Goal: Task Accomplishment & Management: Use online tool/utility

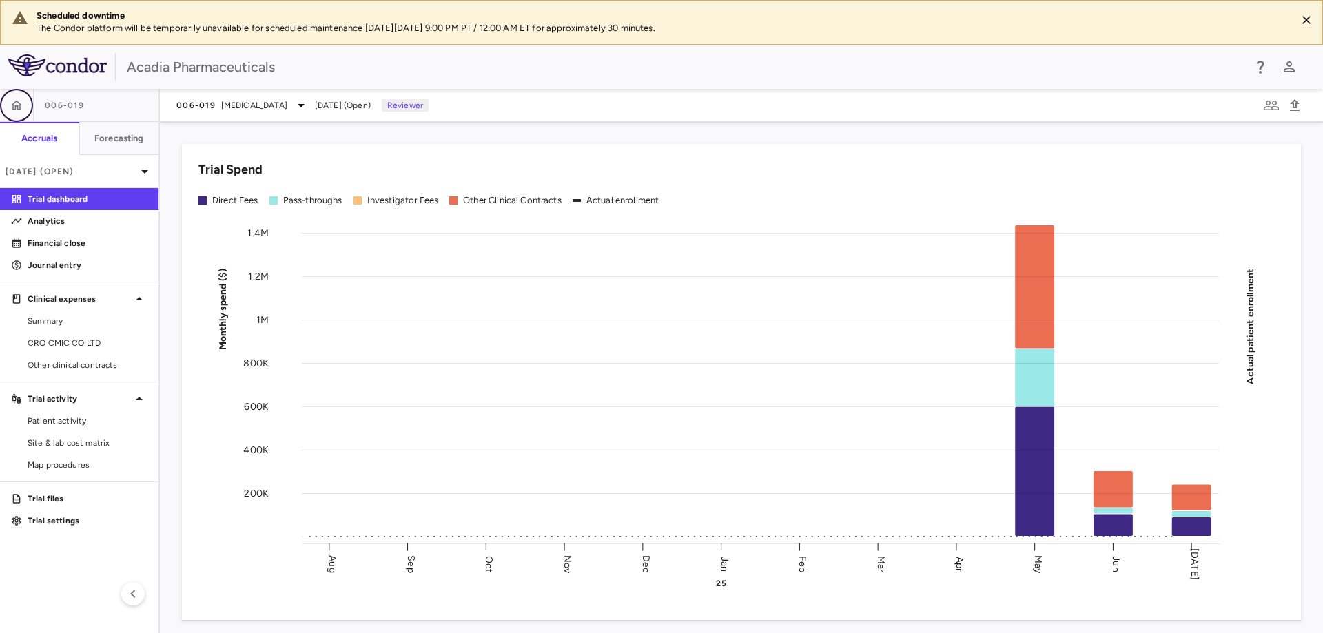
click at [19, 109] on icon "button" at bounding box center [17, 105] width 12 height 10
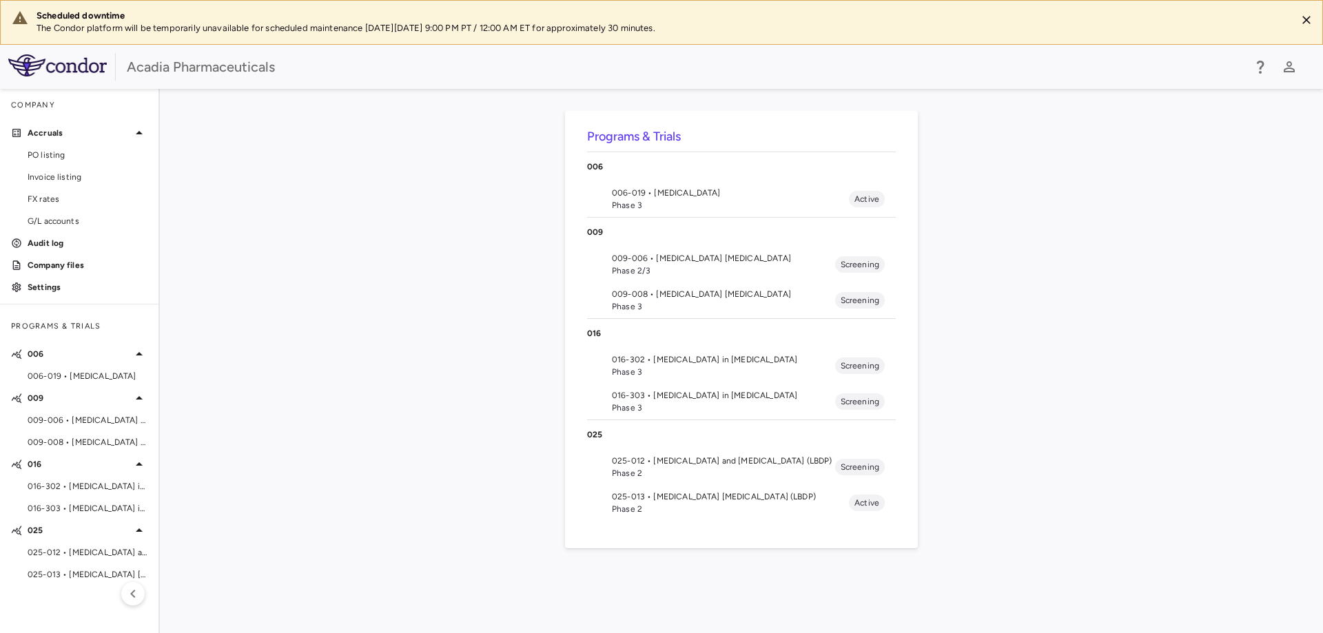
click at [763, 465] on span "025-012 • [MEDICAL_DATA] and [MEDICAL_DATA] (LBDP)" at bounding box center [723, 461] width 223 height 12
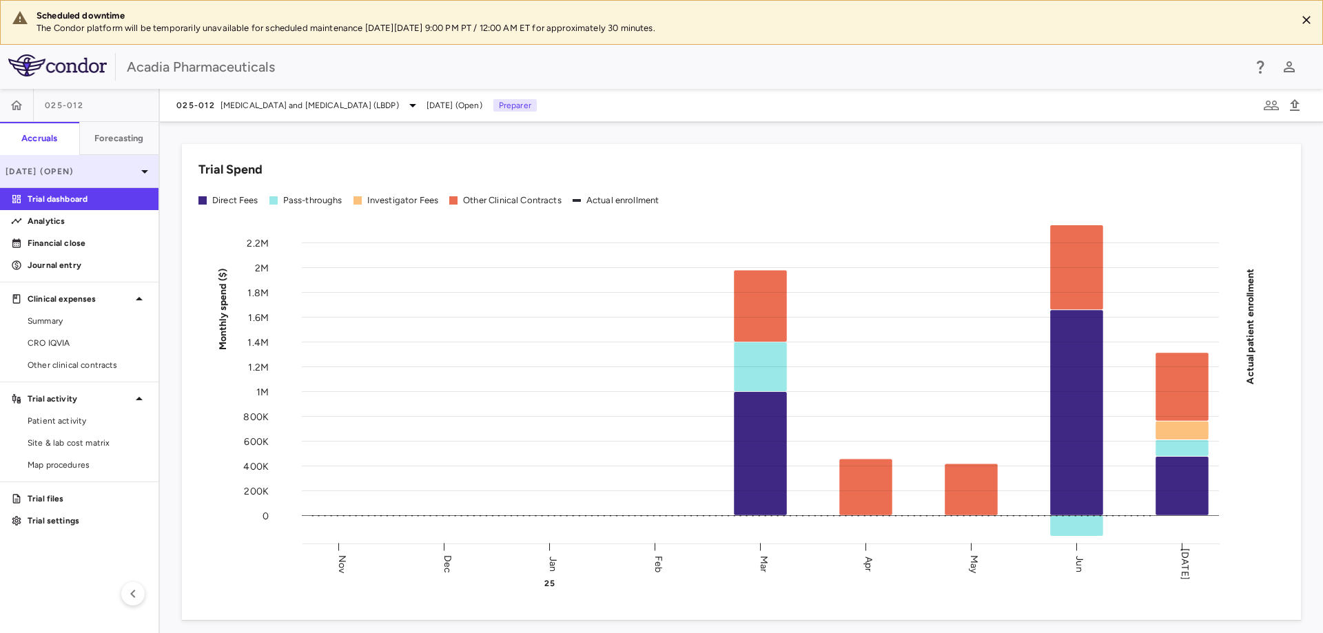
click at [150, 171] on icon at bounding box center [144, 171] width 17 height 17
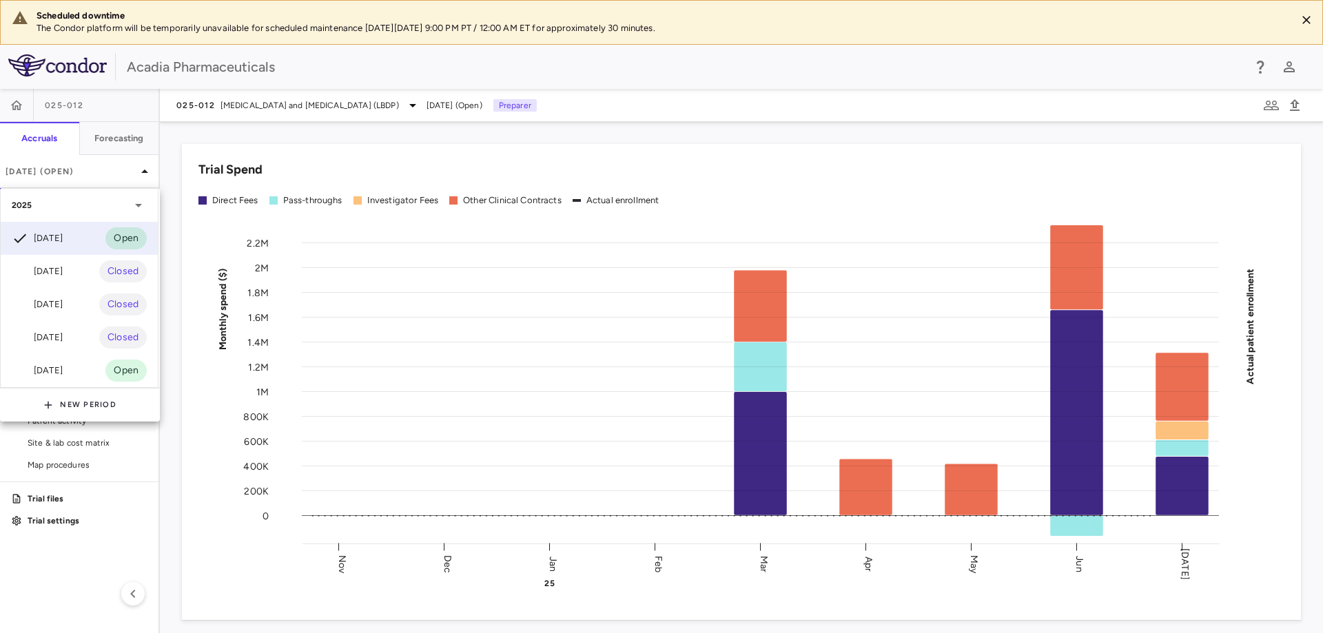
click at [177, 140] on div at bounding box center [661, 316] width 1323 height 633
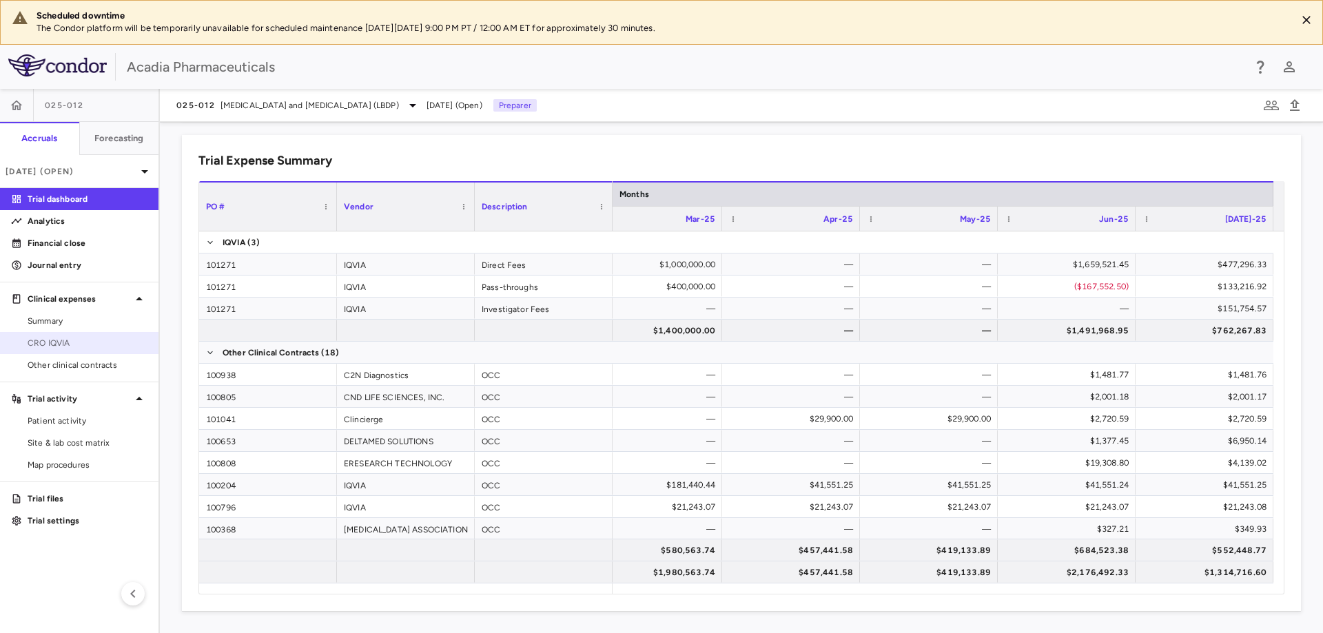
click at [84, 344] on span "CRO IQVIA" at bounding box center [88, 343] width 120 height 12
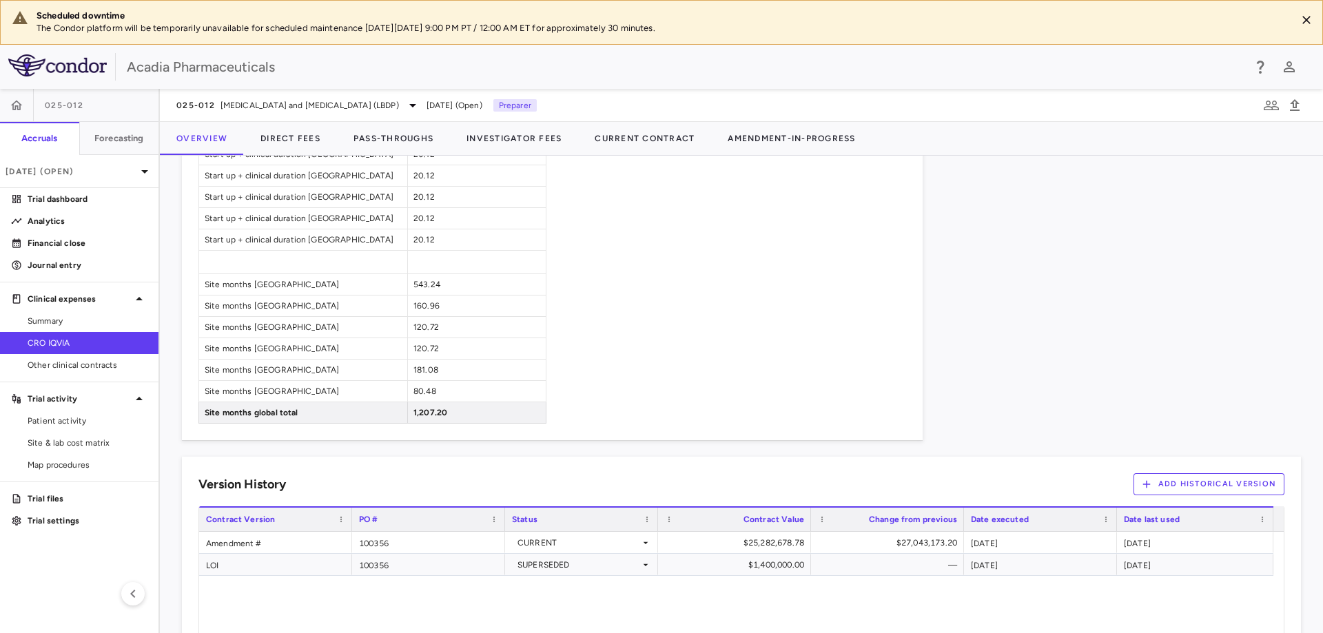
scroll to position [1048, 0]
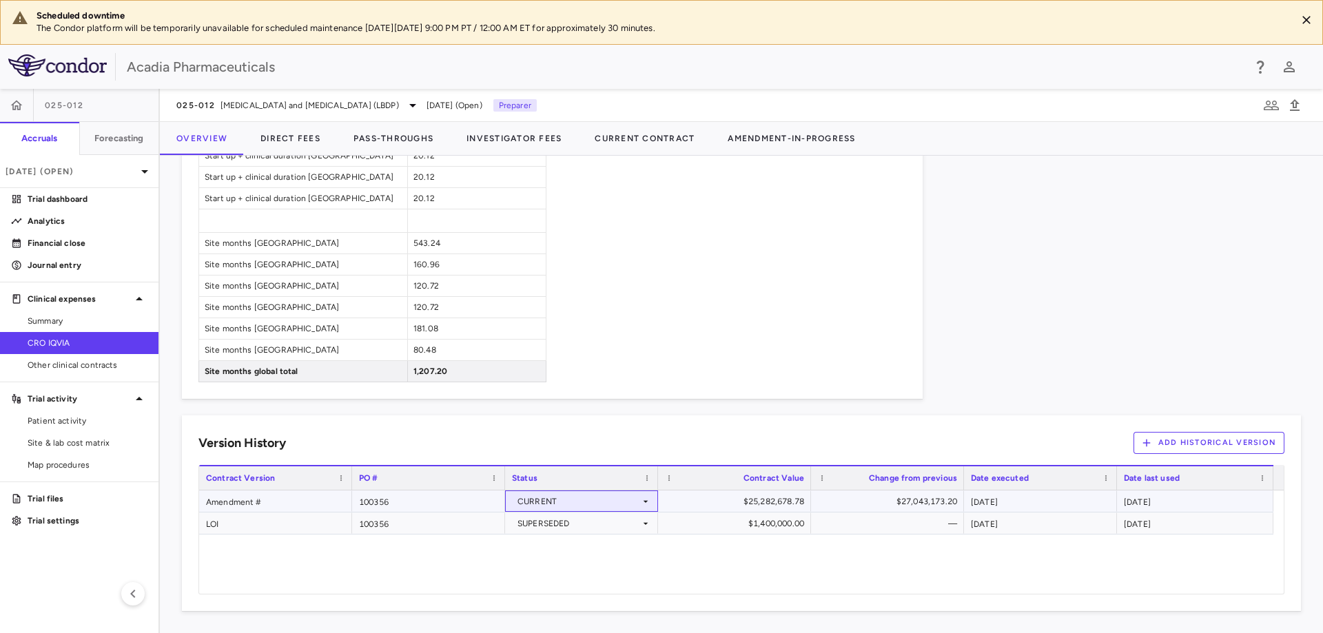
click at [646, 506] on icon at bounding box center [645, 501] width 11 height 11
click at [670, 449] on div at bounding box center [661, 316] width 1323 height 633
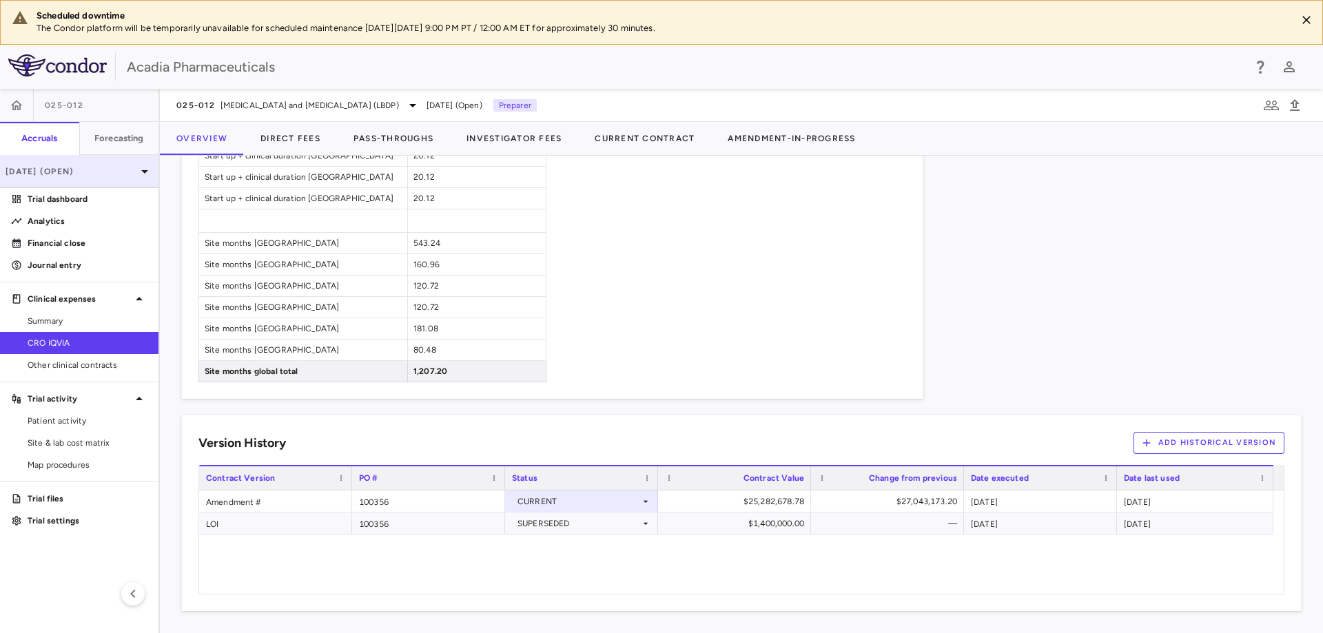
click at [150, 181] on div "Jul 2025 (Open)" at bounding box center [79, 171] width 158 height 33
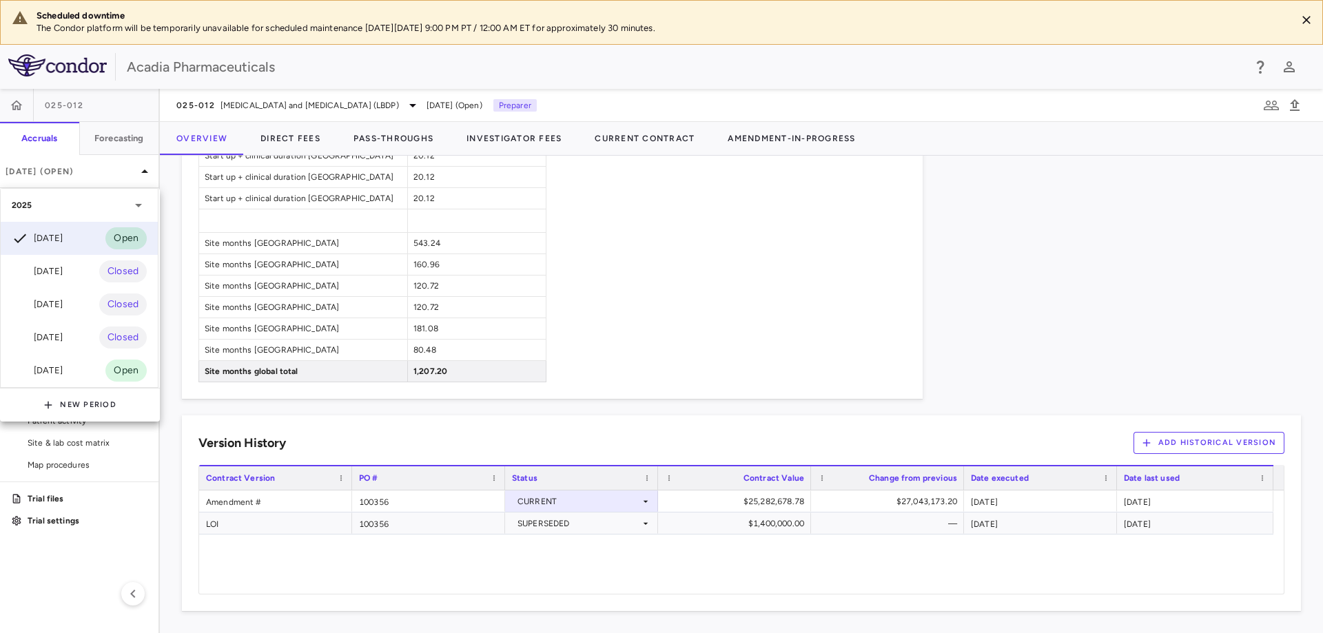
click at [1173, 309] on div at bounding box center [661, 316] width 1323 height 633
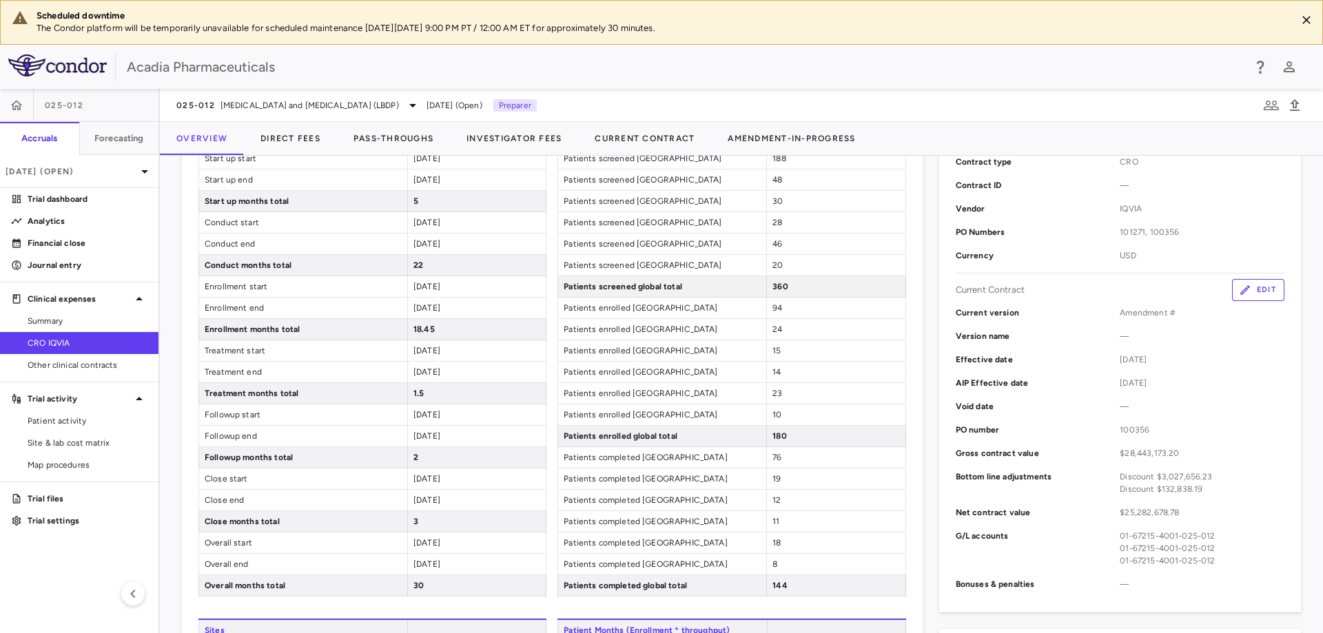
scroll to position [290, 0]
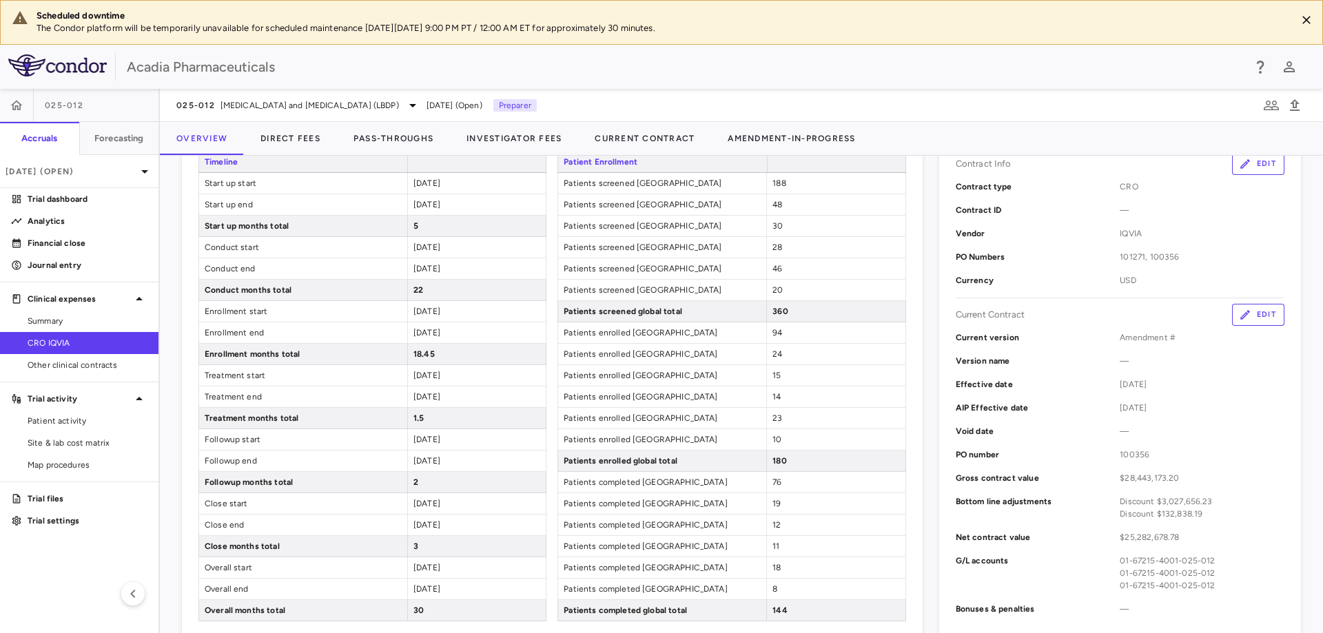
click at [1240, 314] on icon "button" at bounding box center [1245, 315] width 10 height 10
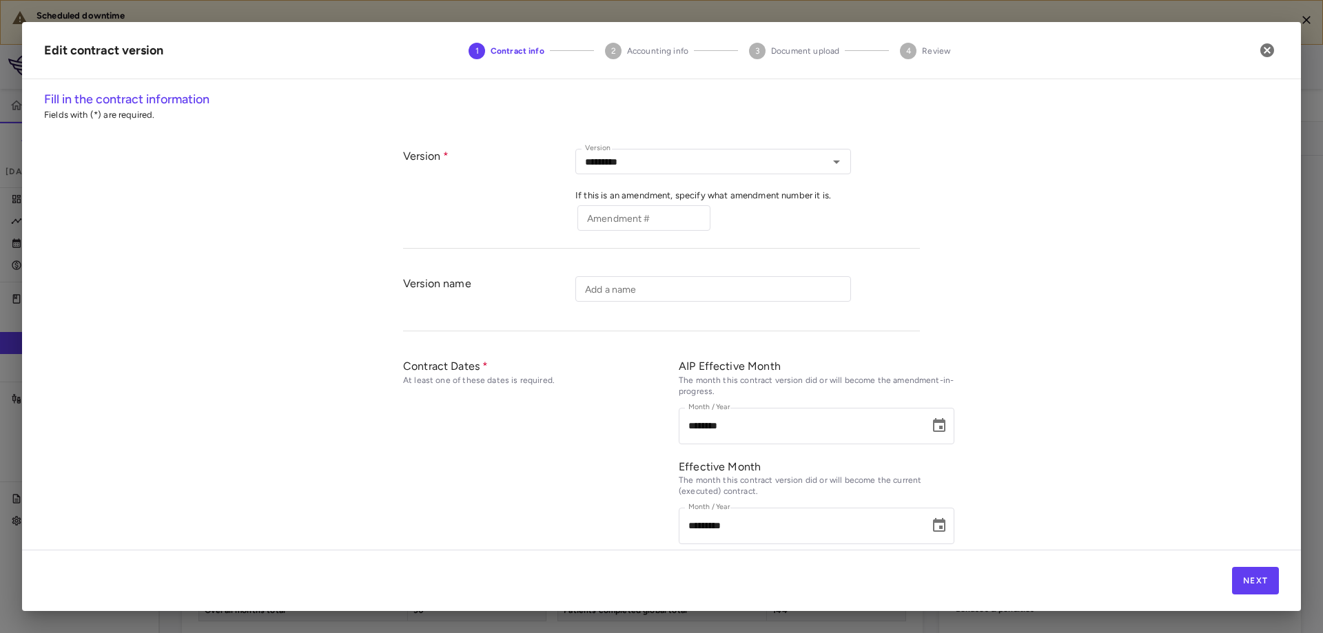
type input "*********"
type input "********"
type input "*********"
type input "******"
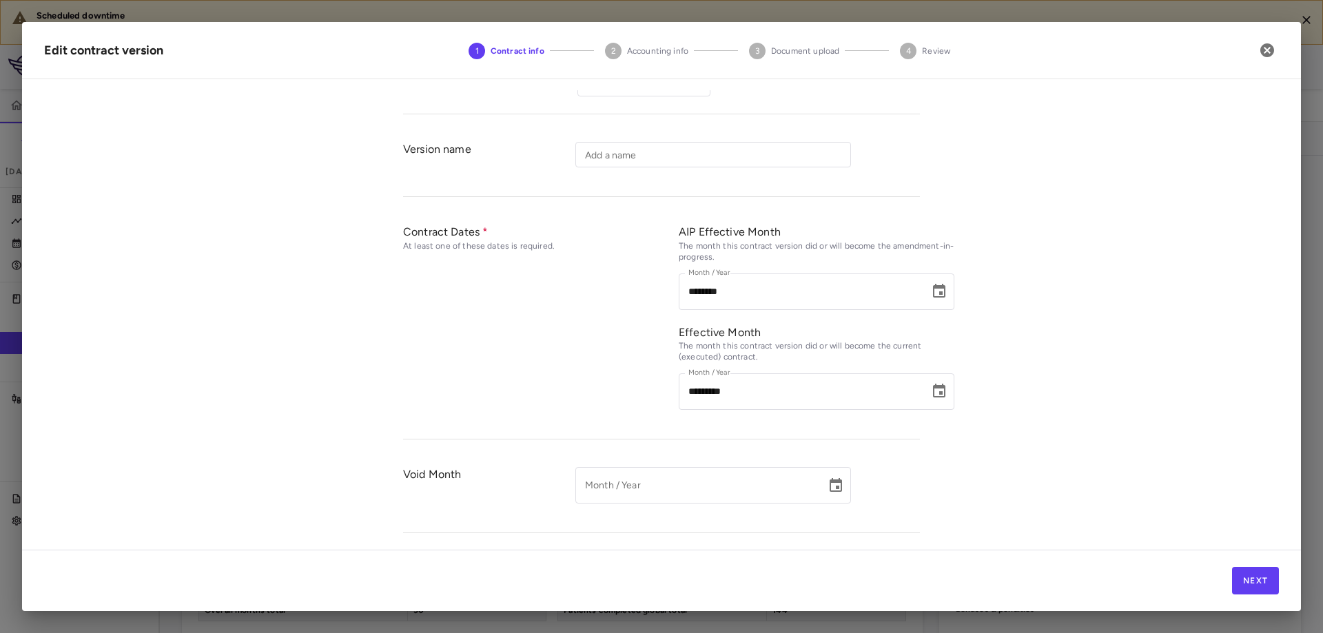
scroll to position [138, 0]
click at [942, 391] on icon "Choose date, selected date is Jun 29, 2025" at bounding box center [939, 388] width 17 height 17
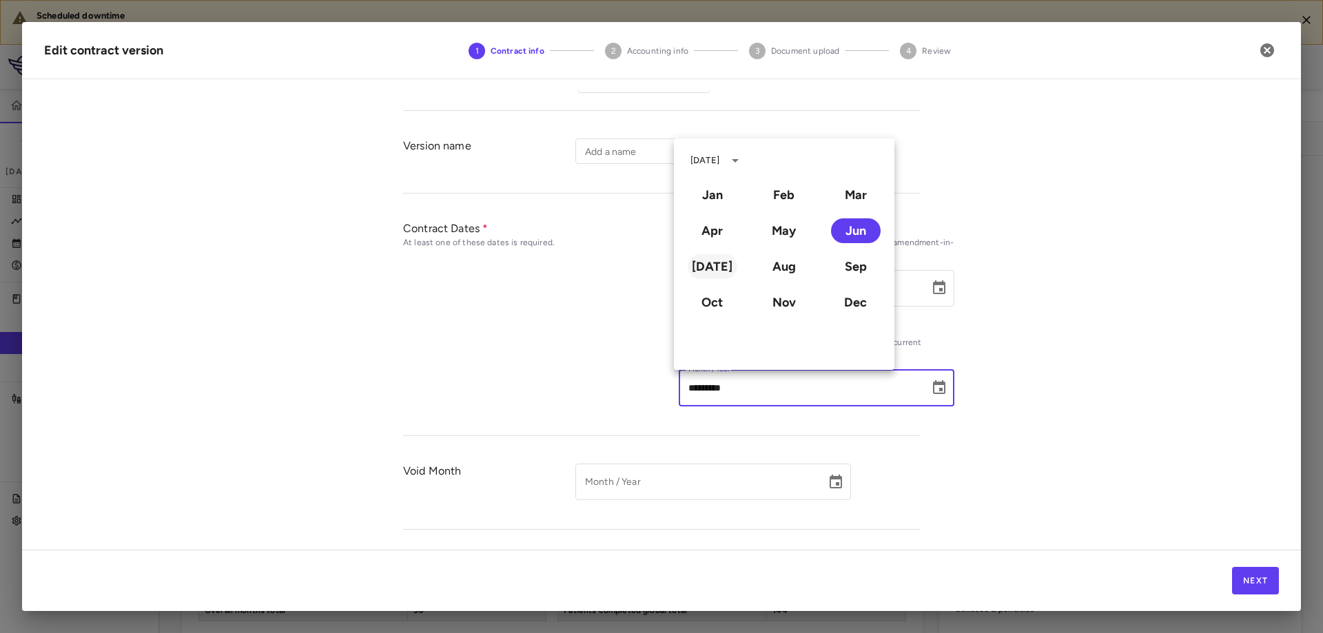
click at [706, 275] on button "Jul" at bounding box center [713, 266] width 50 height 25
type input "*********"
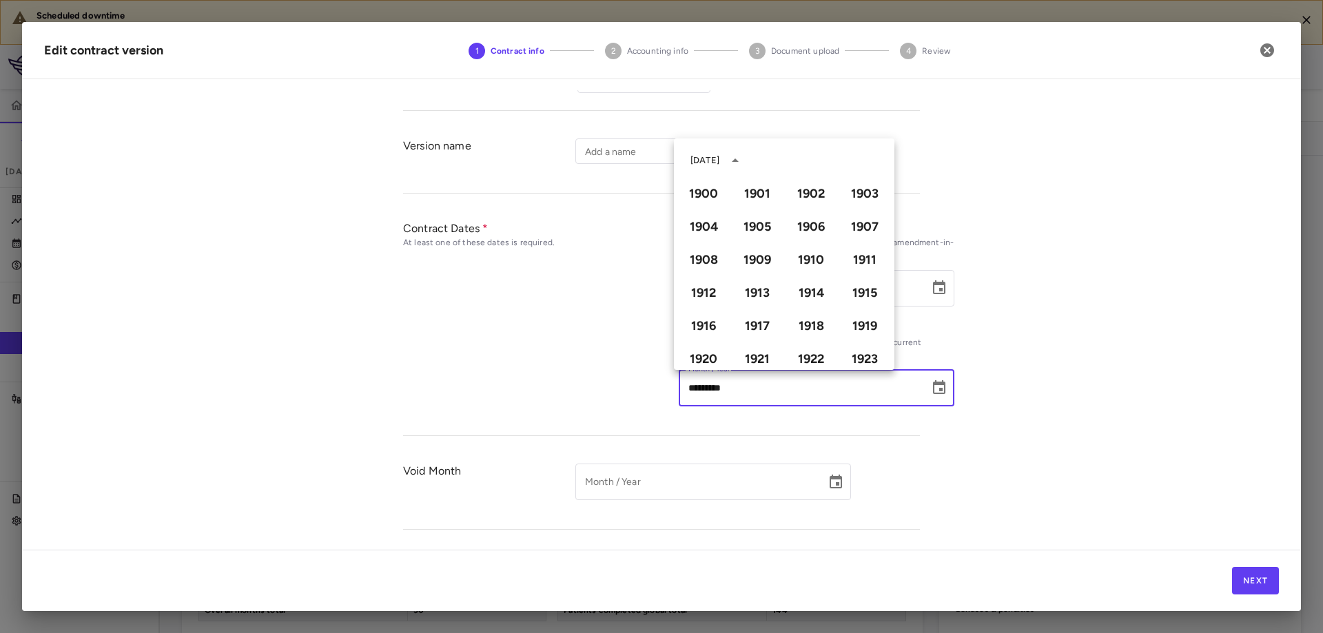
scroll to position [945, 0]
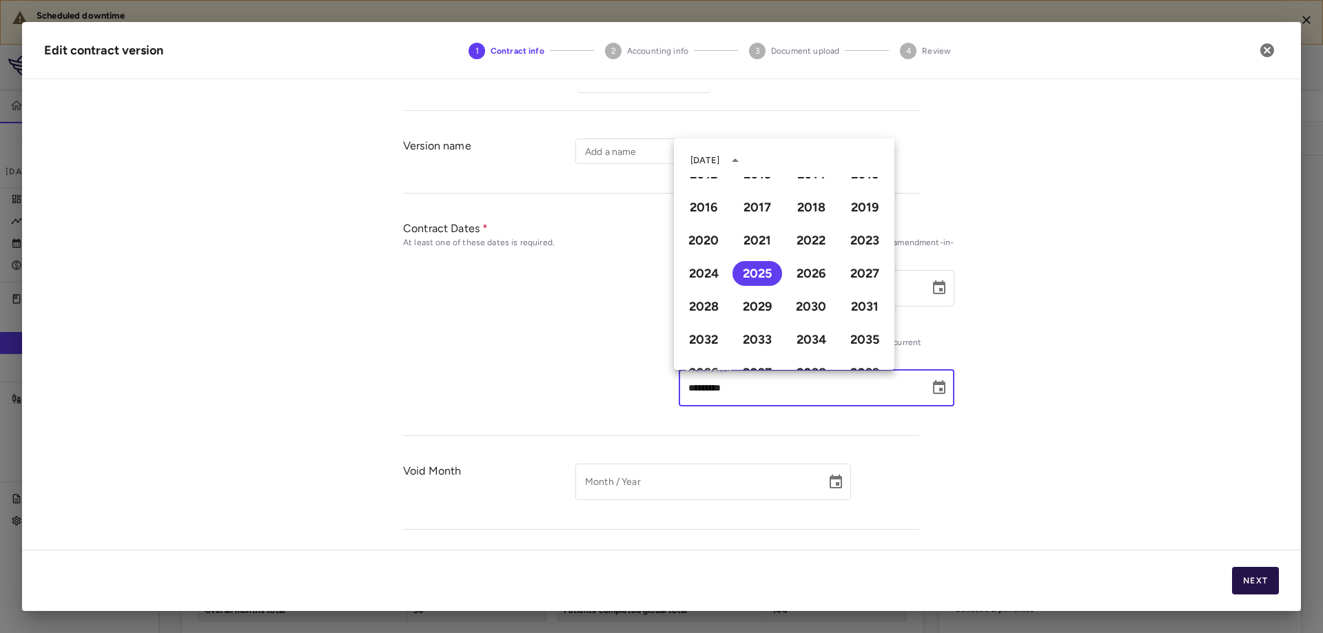
click at [1265, 586] on button "Next" at bounding box center [1255, 581] width 47 height 28
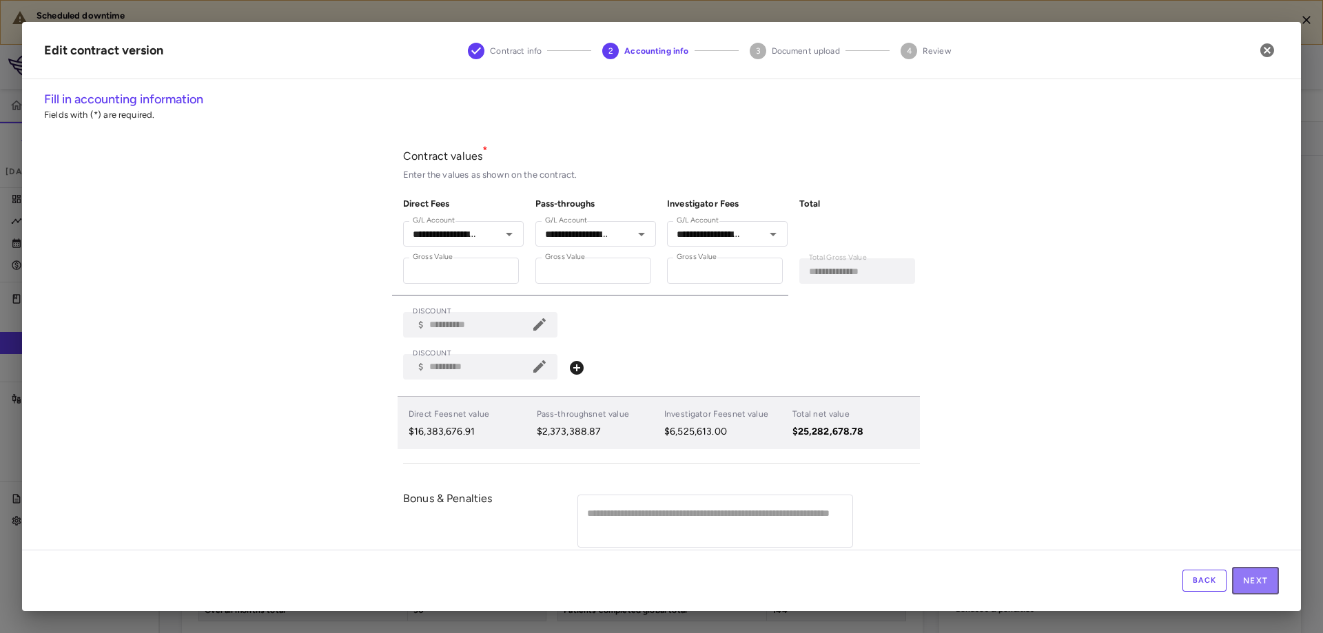
click at [1265, 586] on button "Next" at bounding box center [1255, 581] width 47 height 28
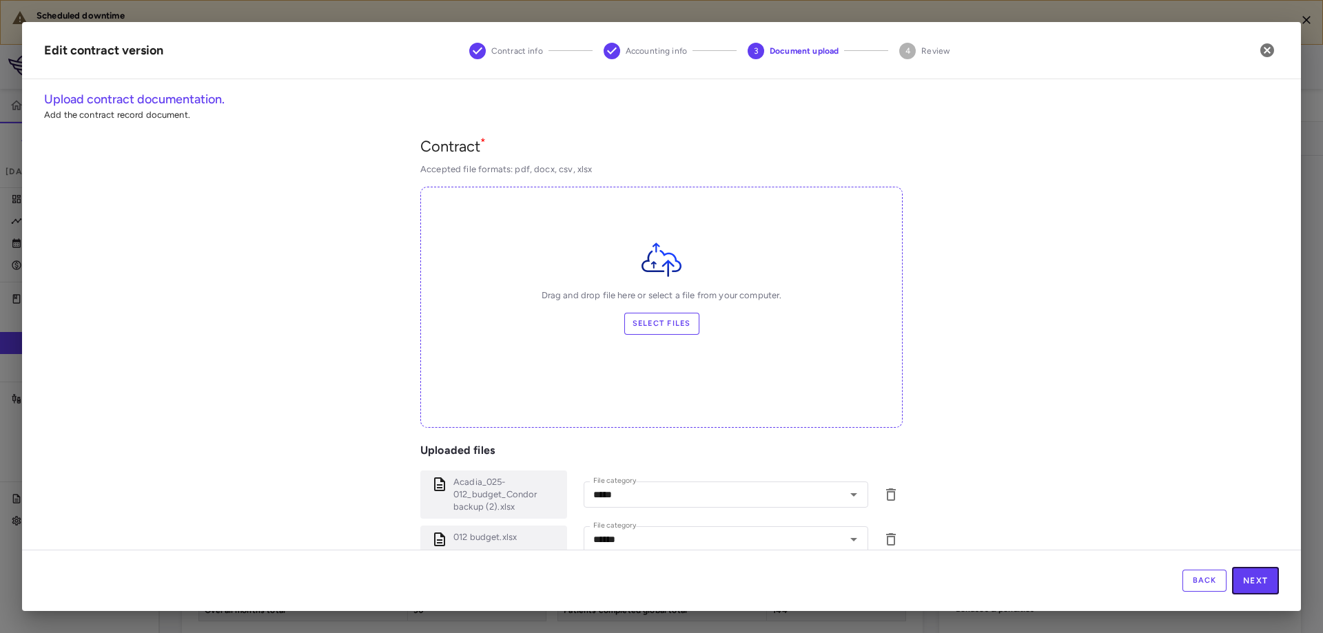
click at [1265, 586] on button "Next" at bounding box center [1255, 581] width 47 height 28
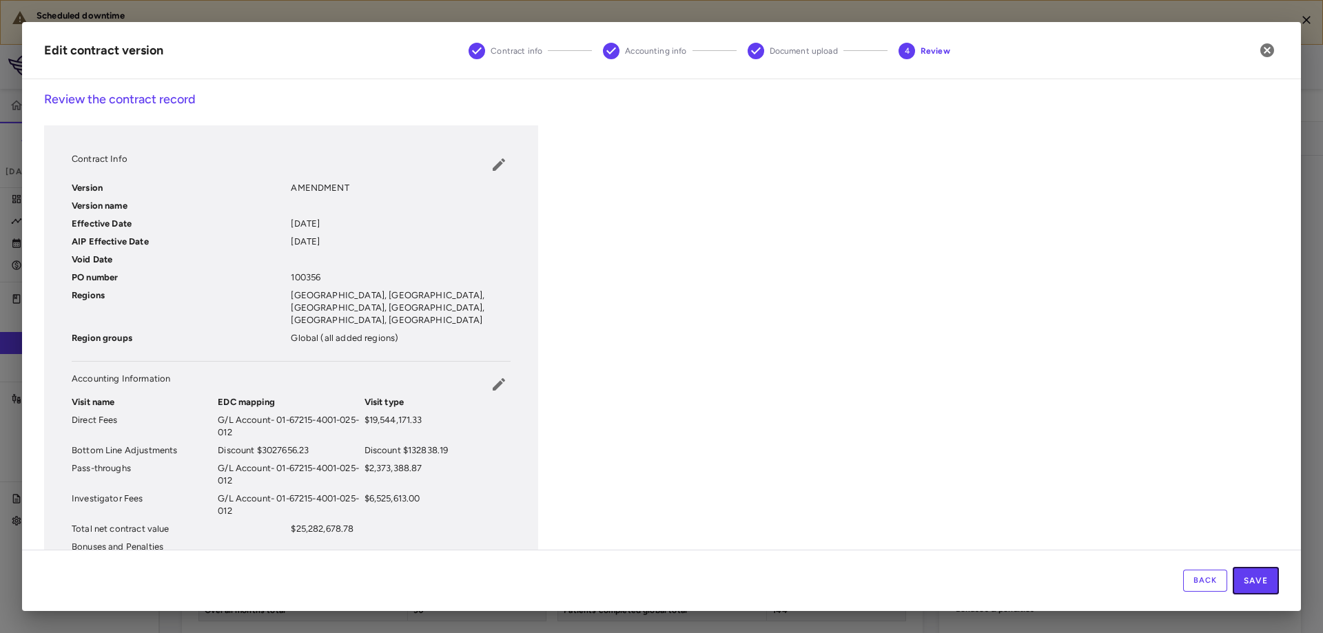
click at [1265, 586] on button "Save" at bounding box center [1256, 581] width 46 height 28
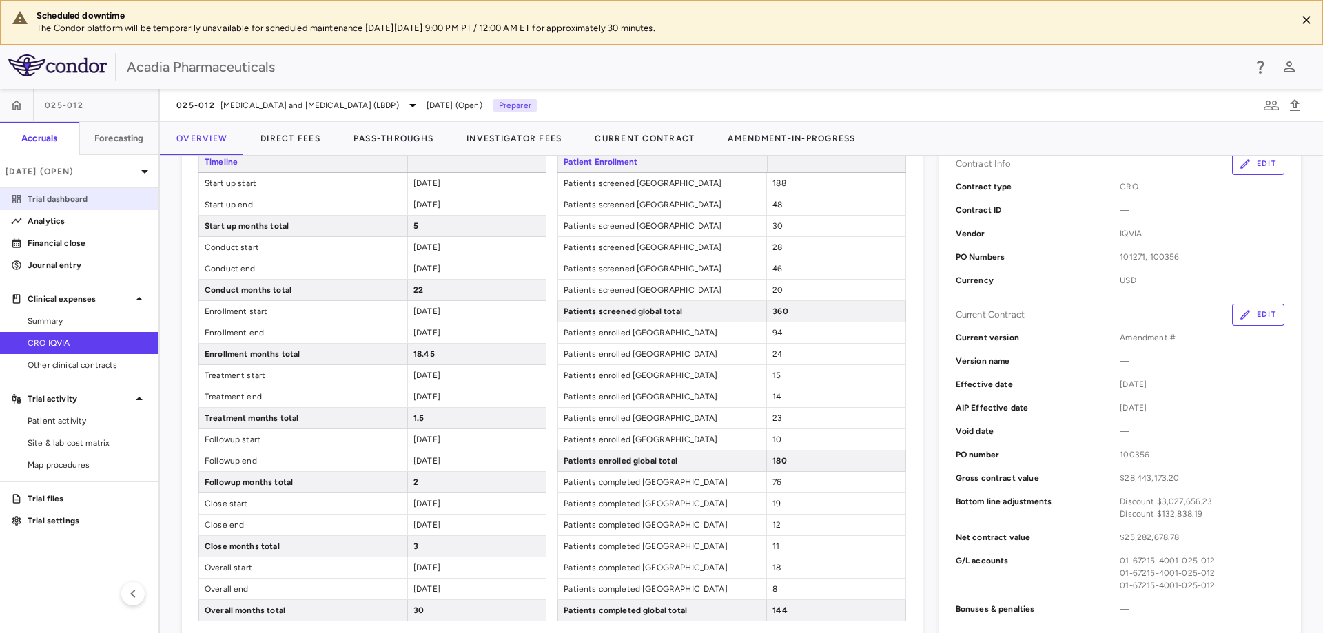
click at [68, 202] on p "Trial dashboard" at bounding box center [88, 199] width 120 height 12
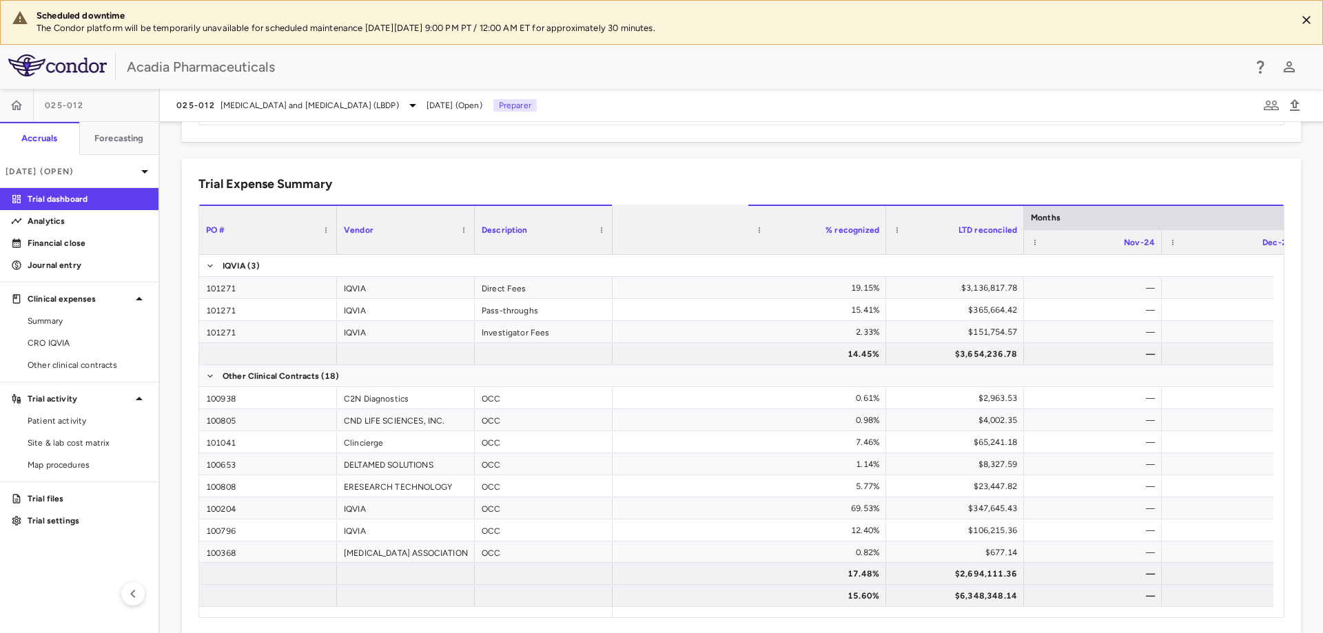
scroll to position [0, 1003]
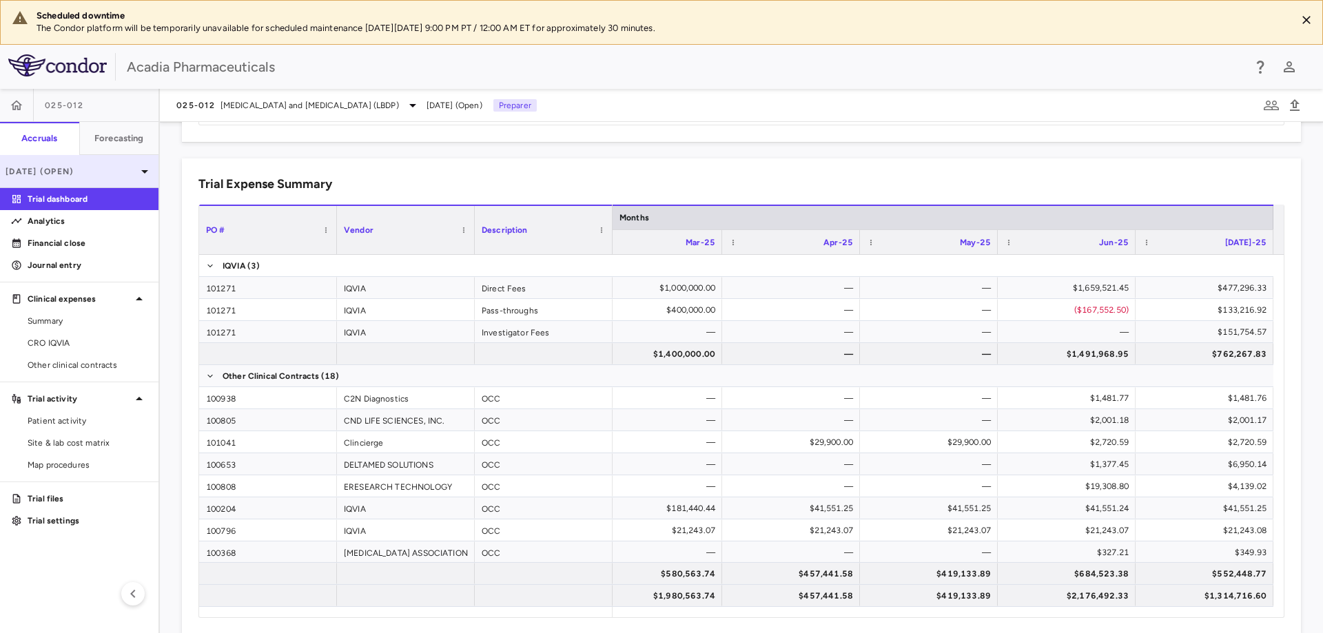
click at [145, 165] on icon at bounding box center [144, 171] width 17 height 17
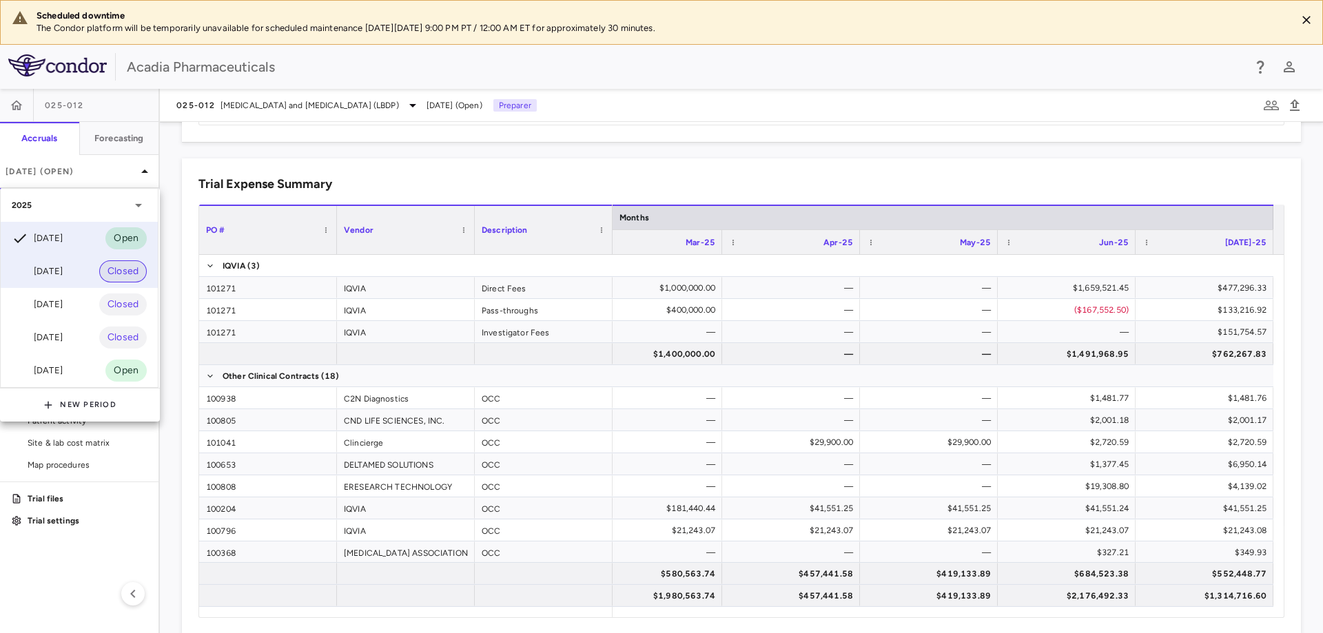
click at [99, 274] on span "Closed" at bounding box center [123, 271] width 48 height 15
